Goal: Information Seeking & Learning: Learn about a topic

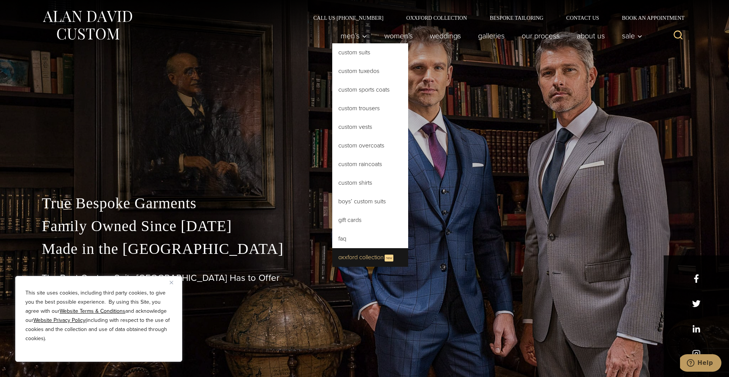
click at [356, 256] on link "Oxxford Collection New" at bounding box center [370, 257] width 76 height 19
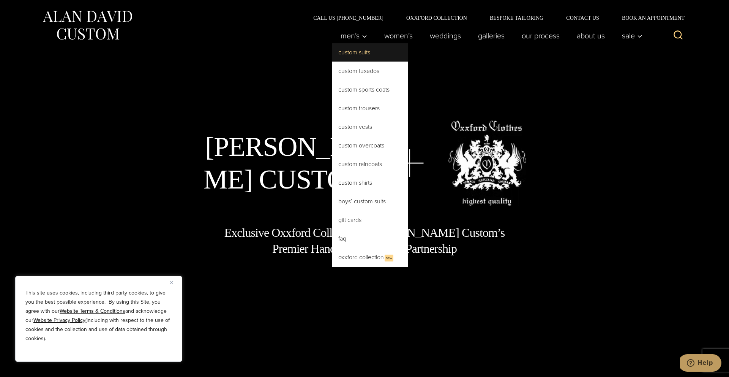
click at [351, 52] on link "Custom Suits" at bounding box center [370, 52] width 76 height 18
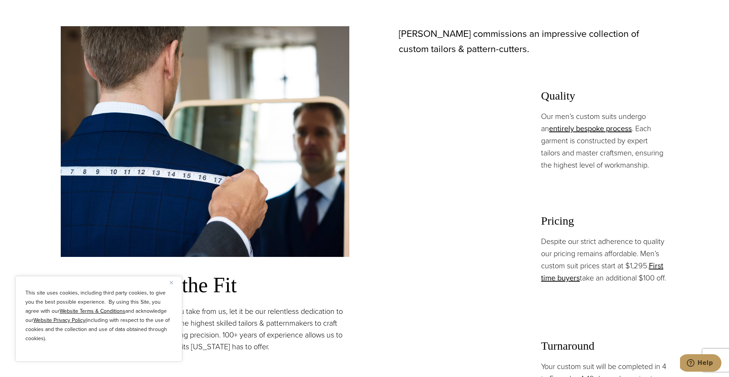
scroll to position [728, 0]
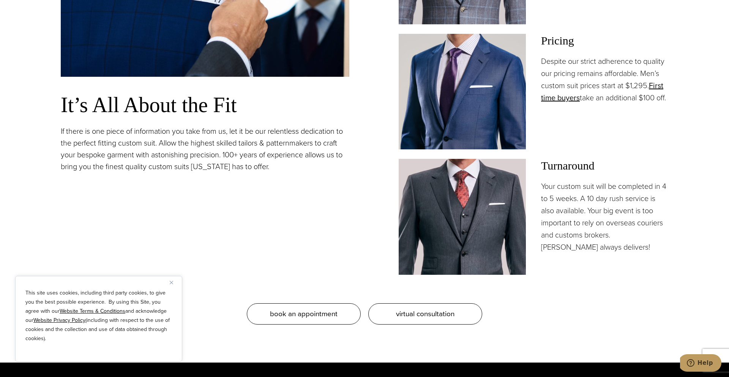
drag, startPoint x: 606, startPoint y: 85, endPoint x: 625, endPoint y: 105, distance: 27.1
click at [625, 104] on p "Despite our strict adherence to quality our pricing remains affordable. Men’s c…" at bounding box center [604, 79] width 127 height 49
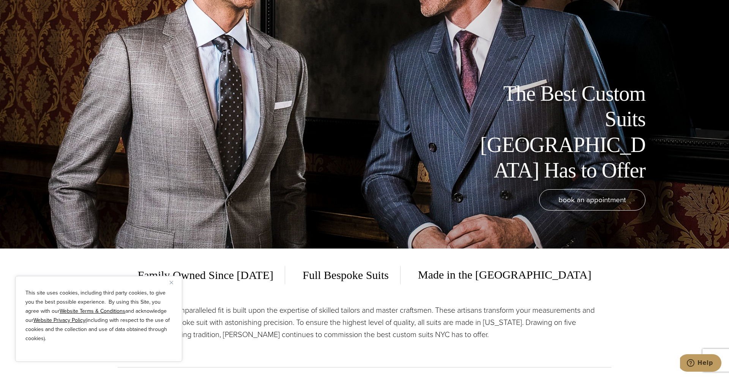
scroll to position [0, 0]
